Goal: Task Accomplishment & Management: Check status

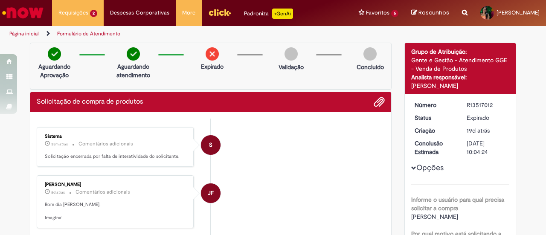
click at [19, 9] on img "Ir para a Homepage" at bounding box center [23, 12] width 44 height 17
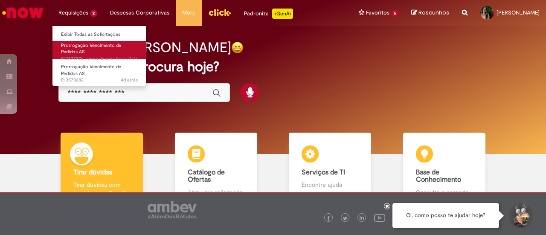
click at [92, 49] on link "Prorrogação Vencimento de Pedidos AS cerca de uma hora atrás cerca de uma hora …" at bounding box center [99, 50] width 94 height 18
click at [93, 49] on link "Prorrogação Vencimento de Pedidos AS cerca de uma hora atrás cerca de uma hora …" at bounding box center [99, 50] width 94 height 18
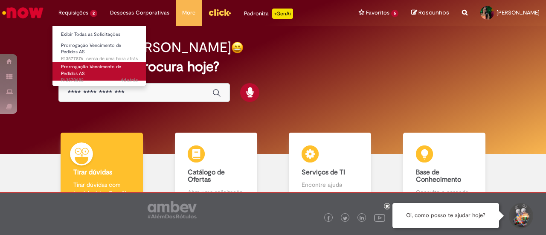
click at [105, 70] on link "Prorrogação Vencimento de Pedidos AS 4d atrás 4 dias atrás R13570682" at bounding box center [99, 71] width 94 height 18
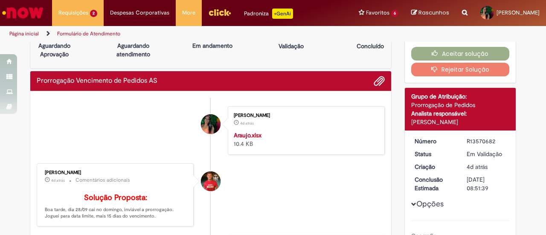
scroll to position [22, 0]
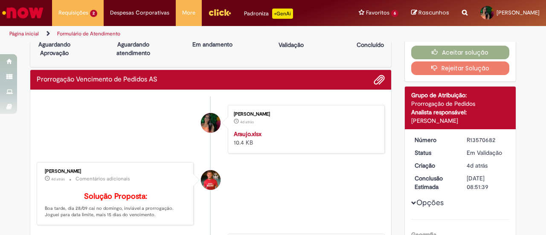
click at [449, 66] on button "Rejeitar Solução" at bounding box center [460, 68] width 98 height 14
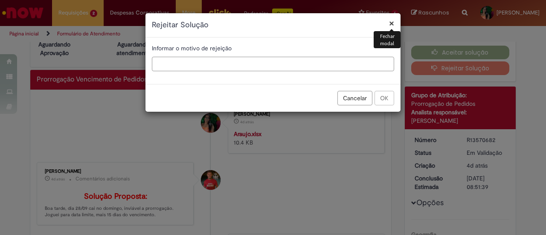
click at [332, 69] on input "text" at bounding box center [273, 64] width 242 height 14
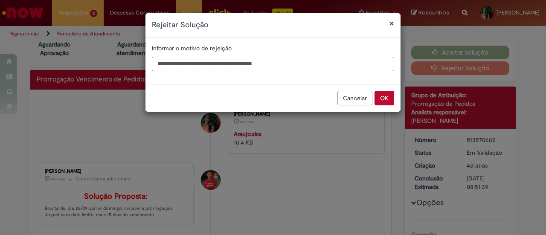
click at [266, 63] on input "**********" at bounding box center [273, 64] width 242 height 14
click at [284, 65] on input "**********" at bounding box center [273, 64] width 242 height 14
type input "**********"
click at [380, 98] on button "OK" at bounding box center [384, 98] width 20 height 14
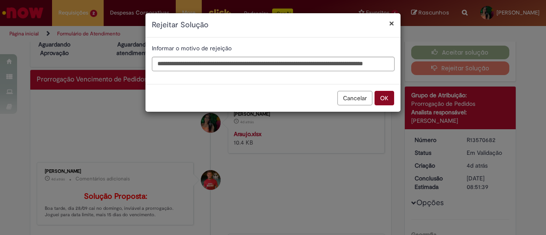
scroll to position [0, 0]
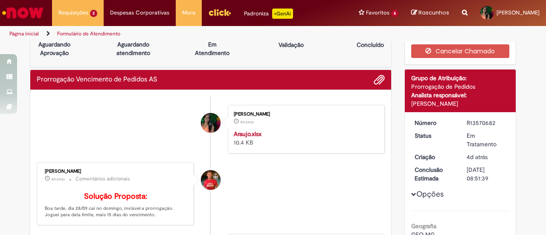
click at [32, 12] on img "Ir para a Homepage" at bounding box center [23, 12] width 44 height 17
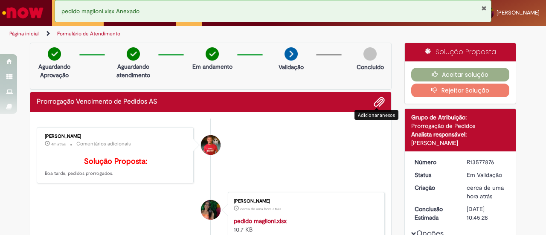
scroll to position [106, 0]
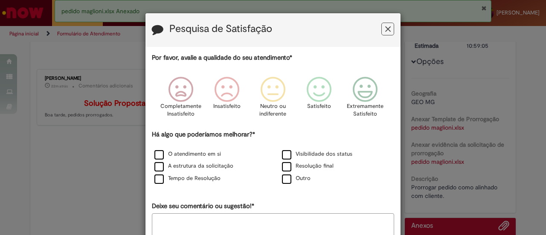
click at [388, 33] on button "Feedback" at bounding box center [387, 29] width 13 height 13
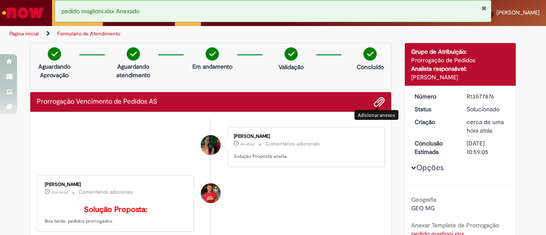
scroll to position [0, 0]
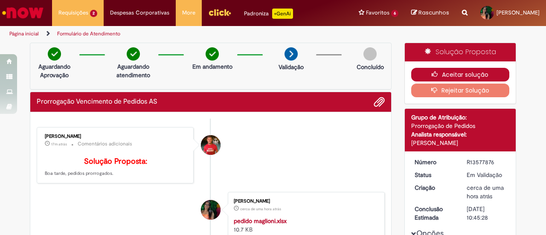
click at [469, 68] on button "Aceitar solução" at bounding box center [460, 75] width 98 height 14
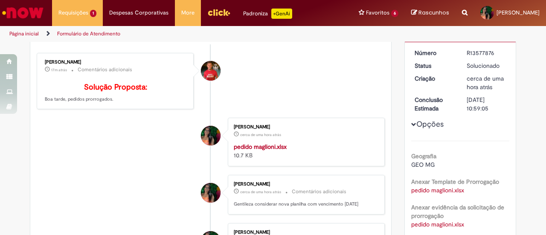
scroll to position [151, 0]
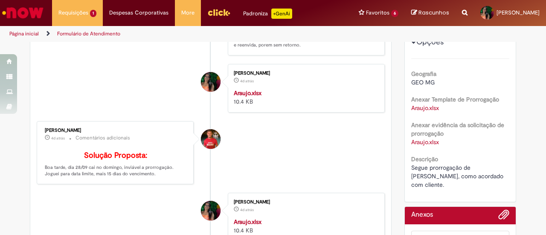
scroll to position [183, 0]
click at [240, 96] on strong "Araujo.xlsx" at bounding box center [248, 93] width 28 height 8
click at [356, 156] on li "[PERSON_NAME] 4d atrás 4 dias atrás Comentários adicionais Solução Proposta: Bo…" at bounding box center [211, 152] width 348 height 63
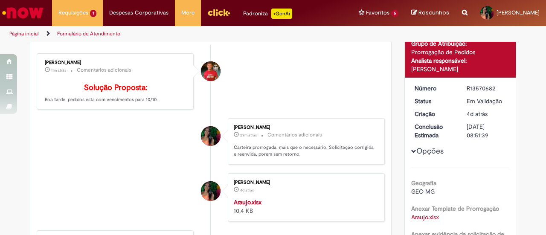
scroll to position [74, 0]
